Goal: Book appointment/travel/reservation

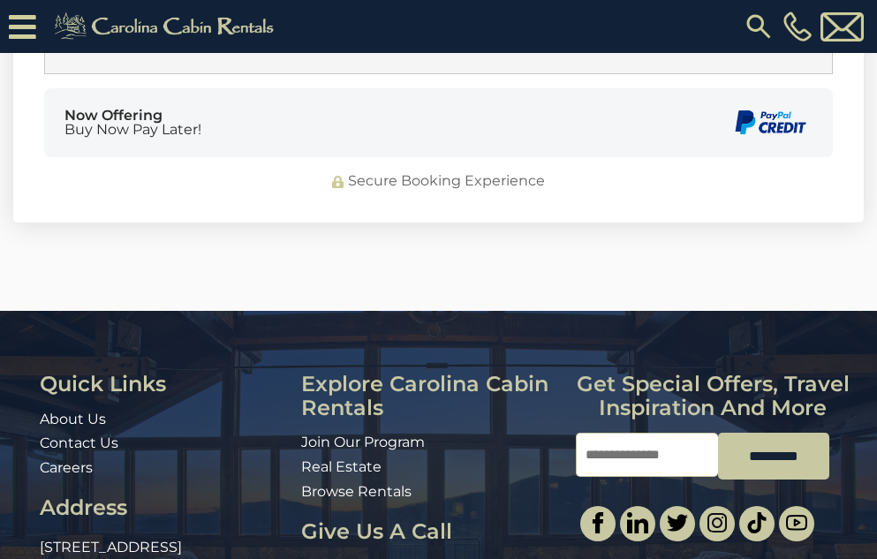
scroll to position [5362, 0]
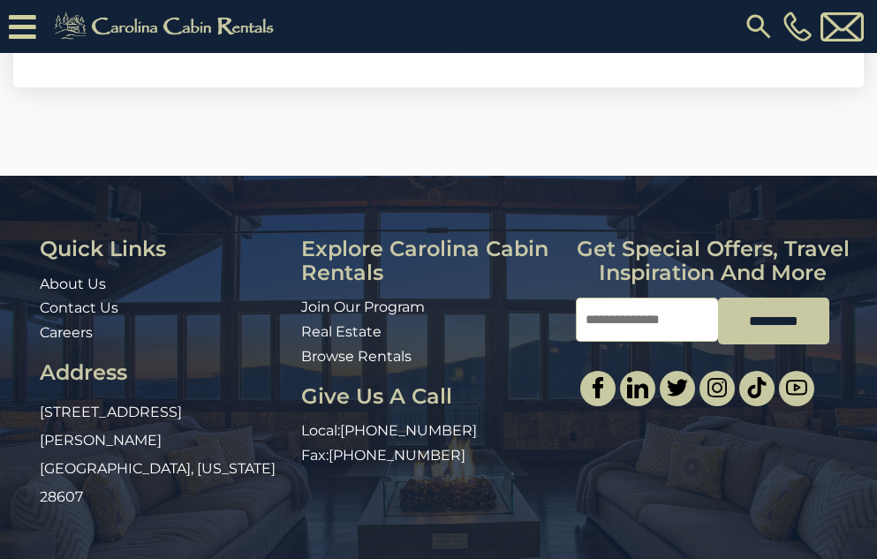
click at [310, 558] on link "Carolina Cabin Rentals, Inc." at bounding box center [313, 569] width 167 height 16
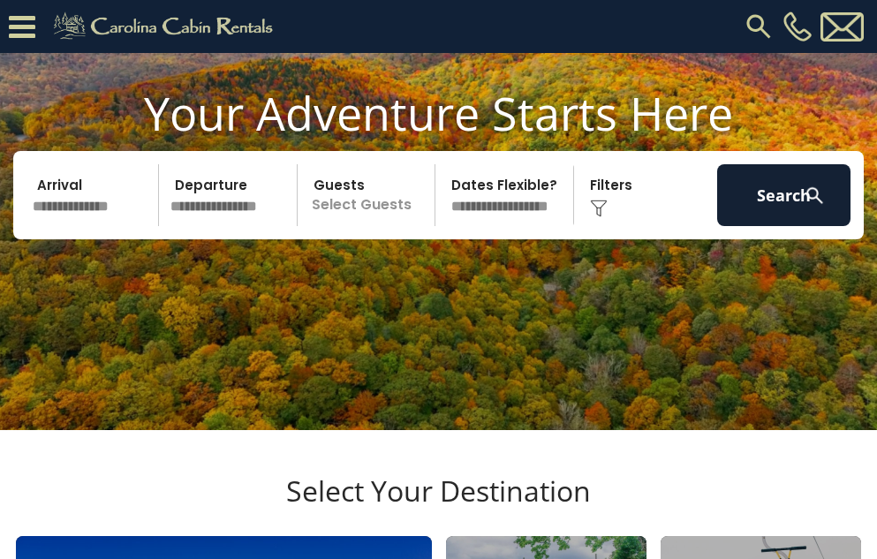
scroll to position [94, 0]
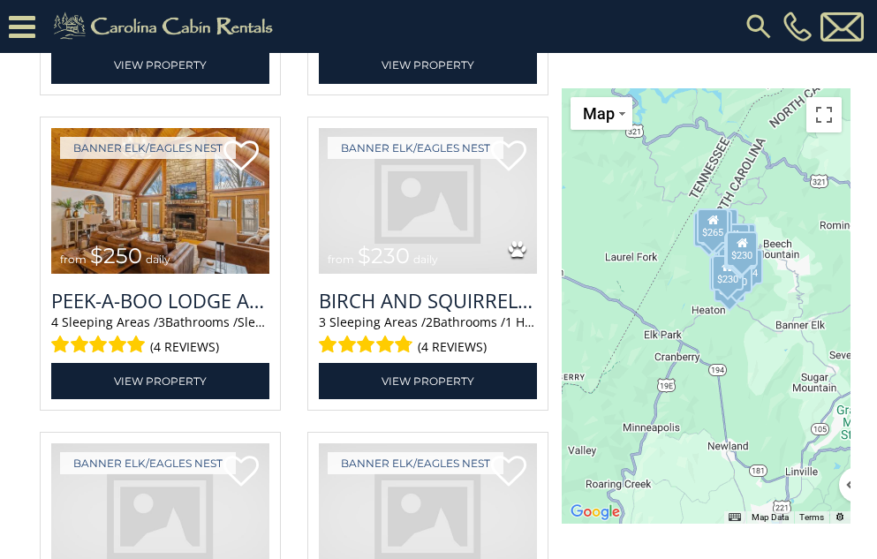
scroll to position [4037, 0]
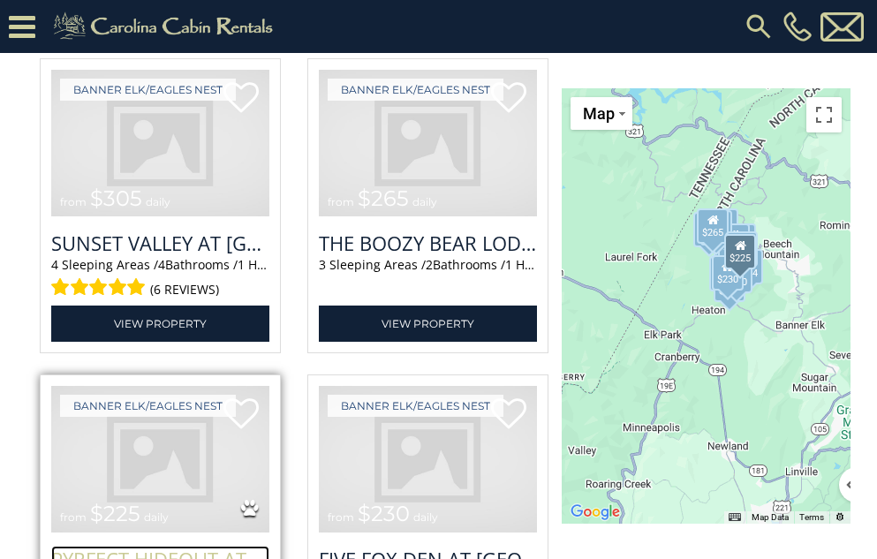
click at [160, 546] on h3 "Pyrfect Hideout at [GEOGRAPHIC_DATA]" at bounding box center [160, 559] width 218 height 26
